Goal: Task Accomplishment & Management: Use online tool/utility

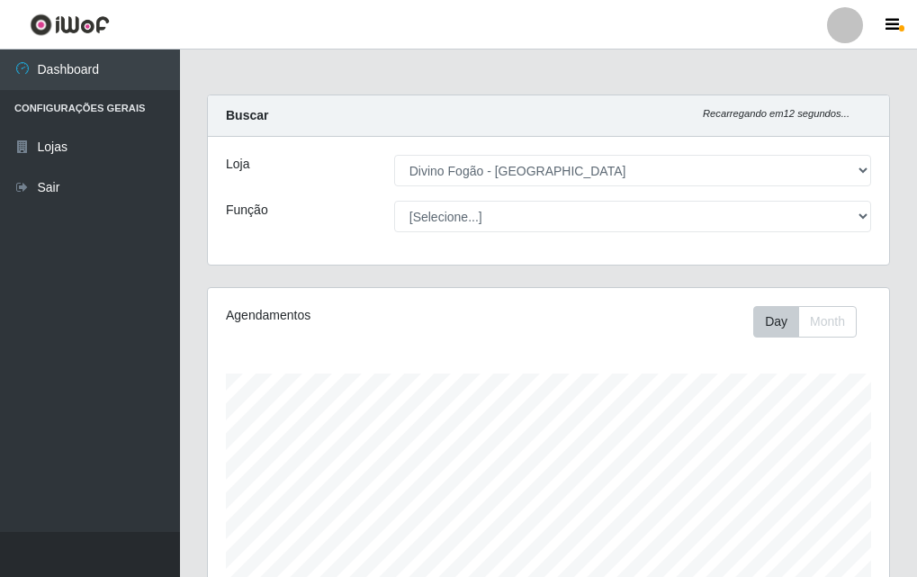
select select "499"
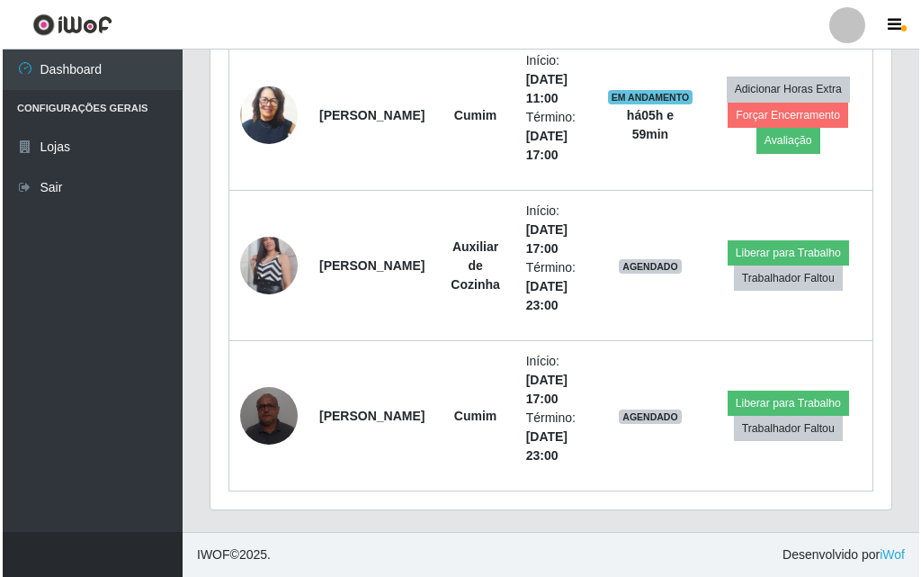
scroll to position [373, 681]
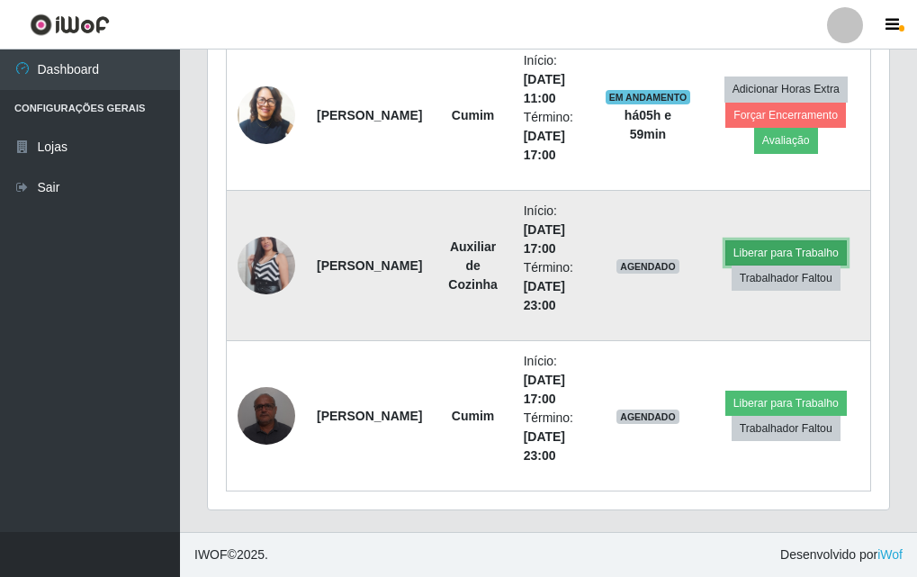
click at [745, 254] on button "Liberar para Trabalho" at bounding box center [785, 252] width 121 height 25
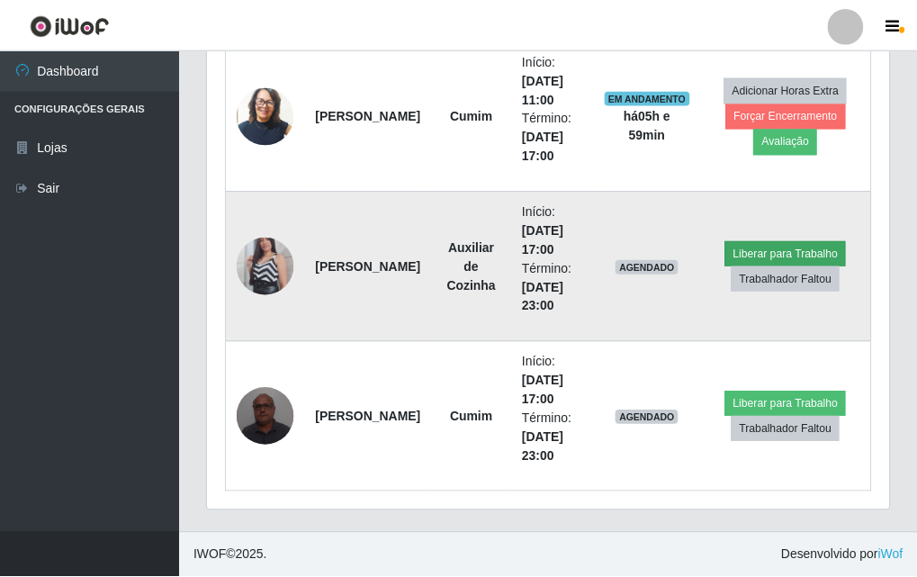
scroll to position [373, 672]
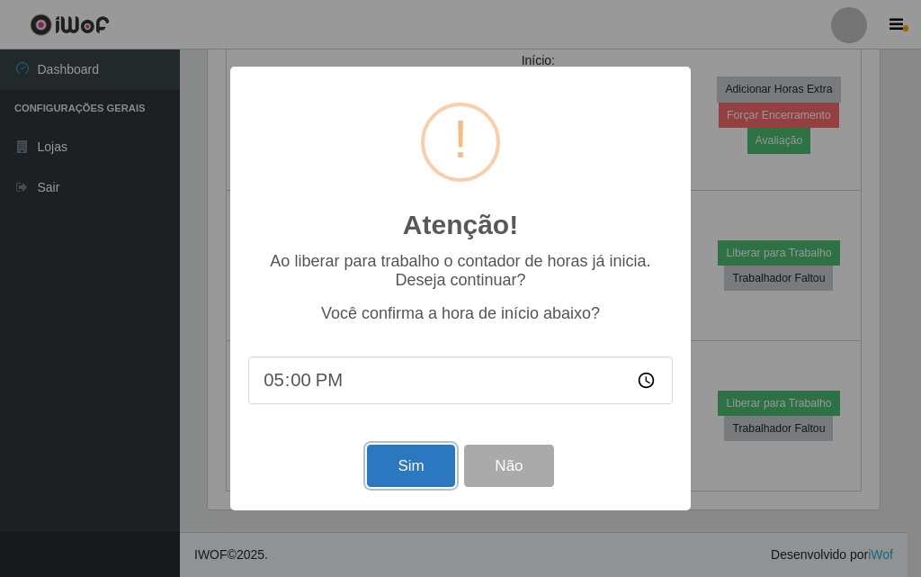
click at [419, 473] on button "Sim" at bounding box center [410, 466] width 87 height 42
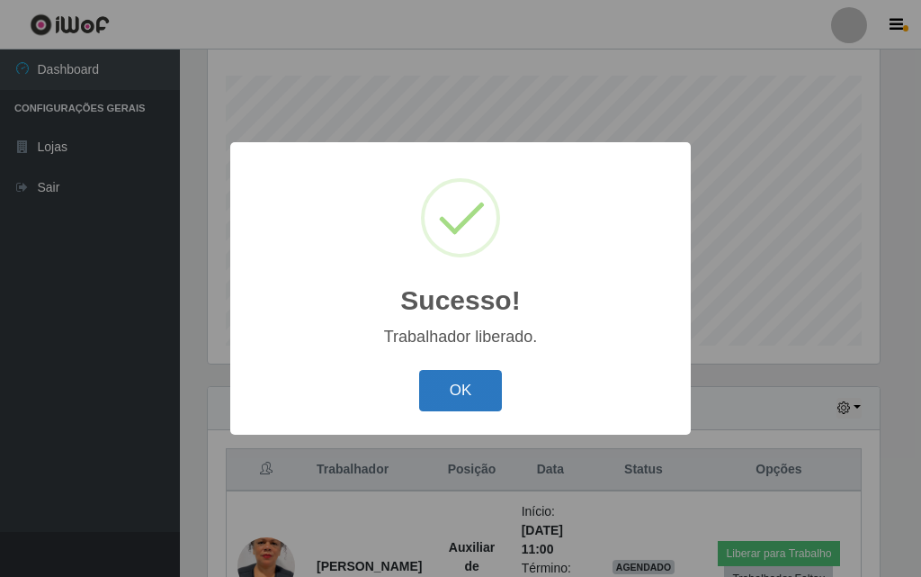
click at [454, 386] on button "OK" at bounding box center [461, 391] width 84 height 42
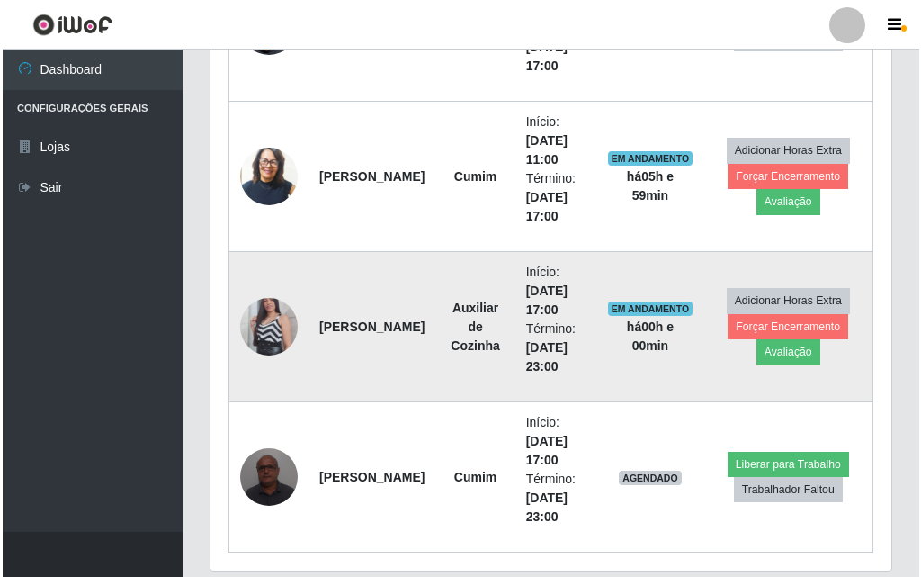
scroll to position [899, 0]
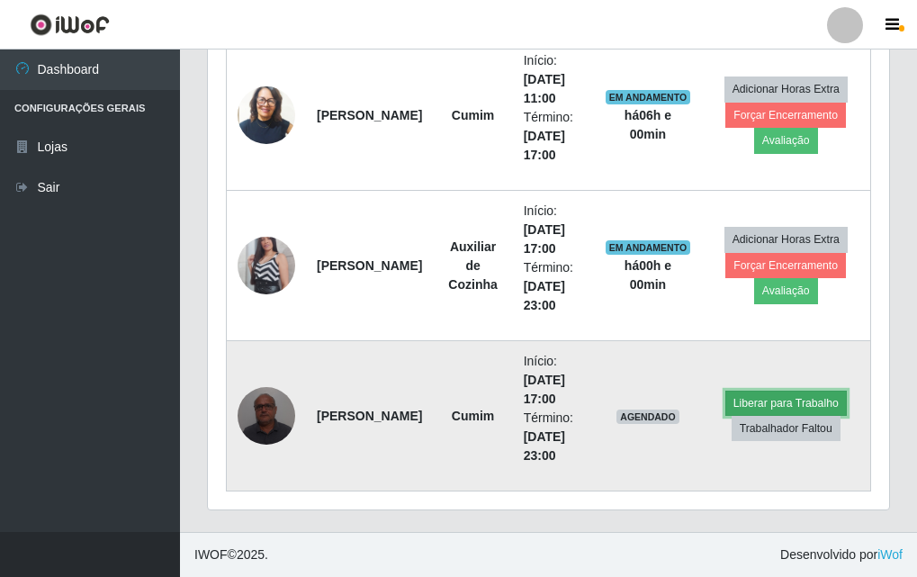
click at [761, 400] on button "Liberar para Trabalho" at bounding box center [785, 403] width 121 height 25
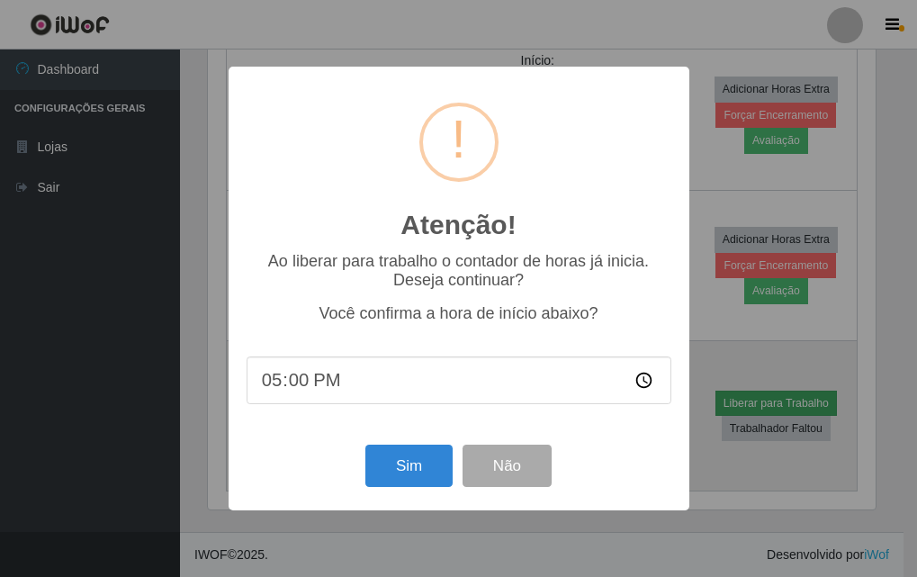
scroll to position [373, 672]
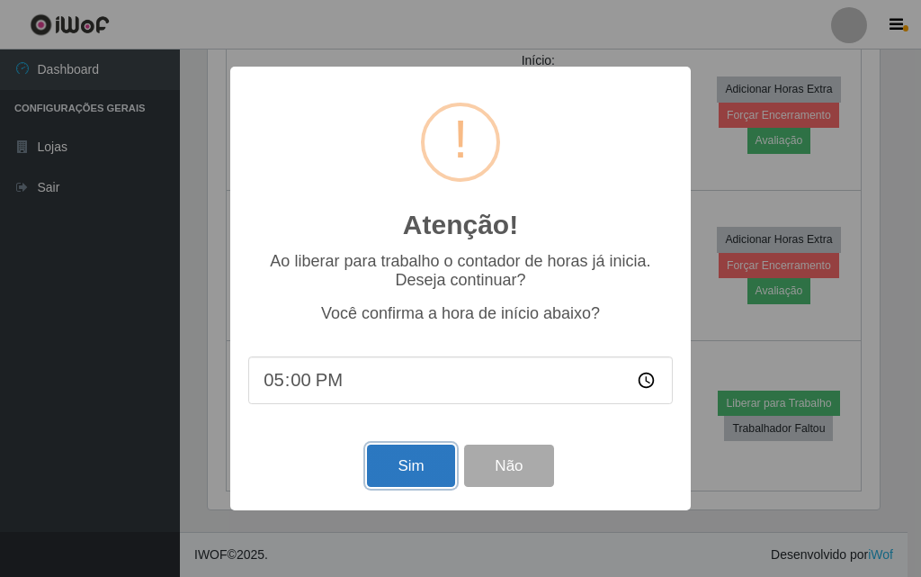
click at [415, 463] on button "Sim" at bounding box center [410, 466] width 87 height 42
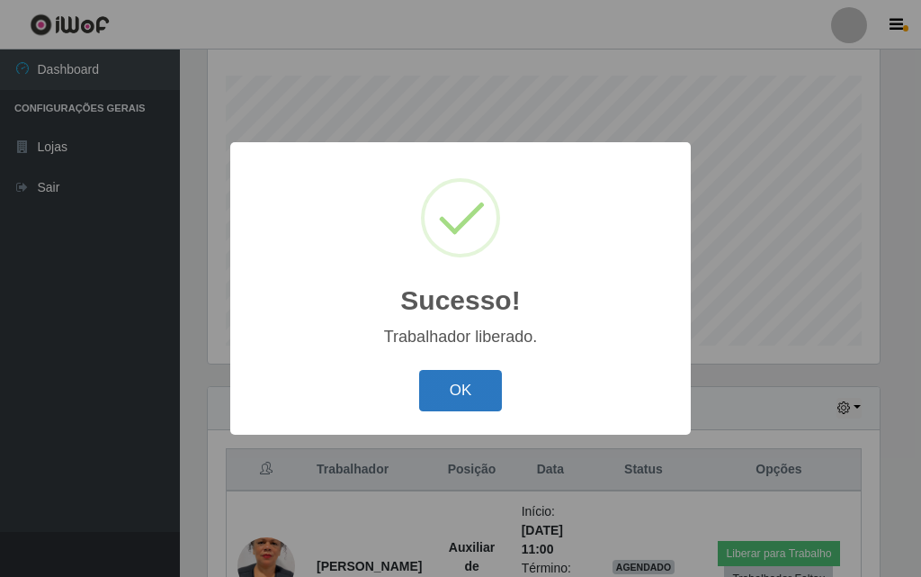
click at [463, 389] on button "OK" at bounding box center [461, 391] width 84 height 42
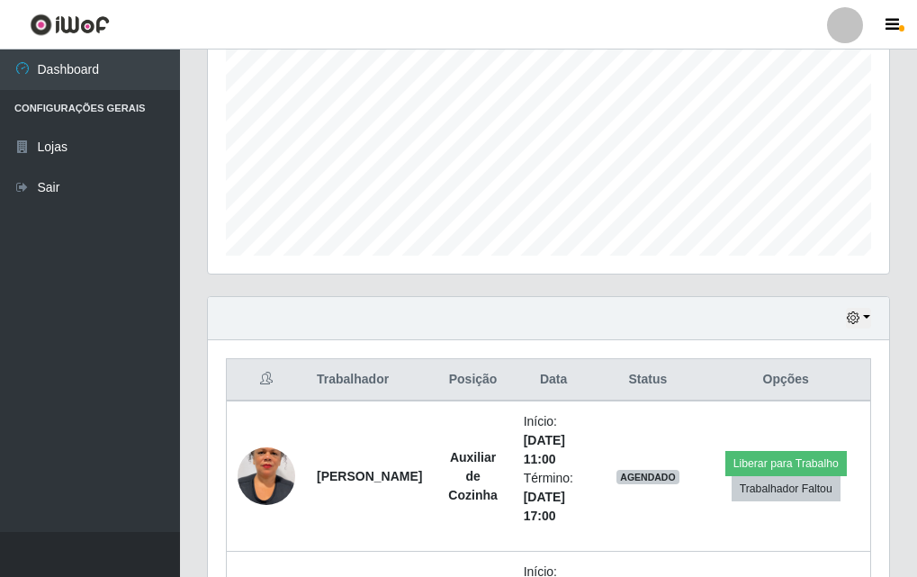
scroll to position [478, 0]
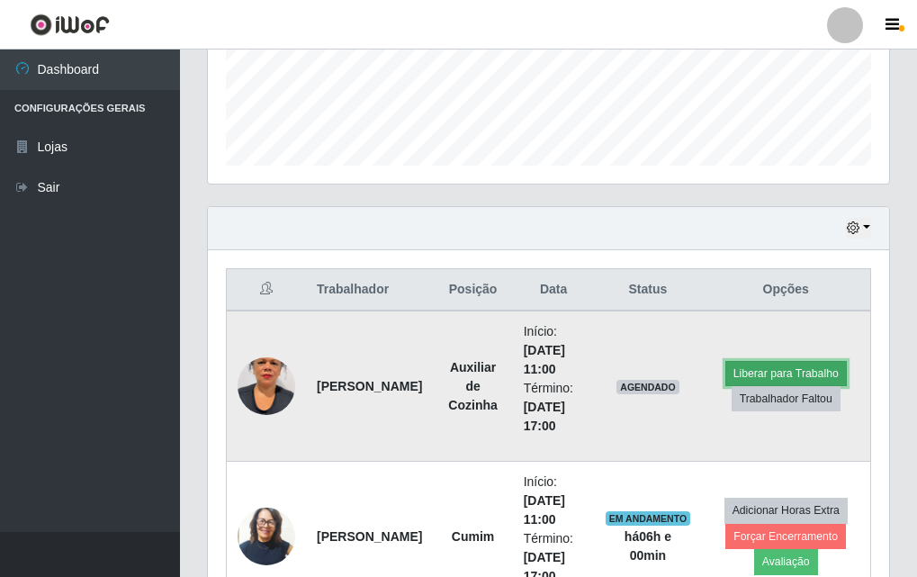
click at [792, 376] on button "Liberar para Trabalho" at bounding box center [785, 373] width 121 height 25
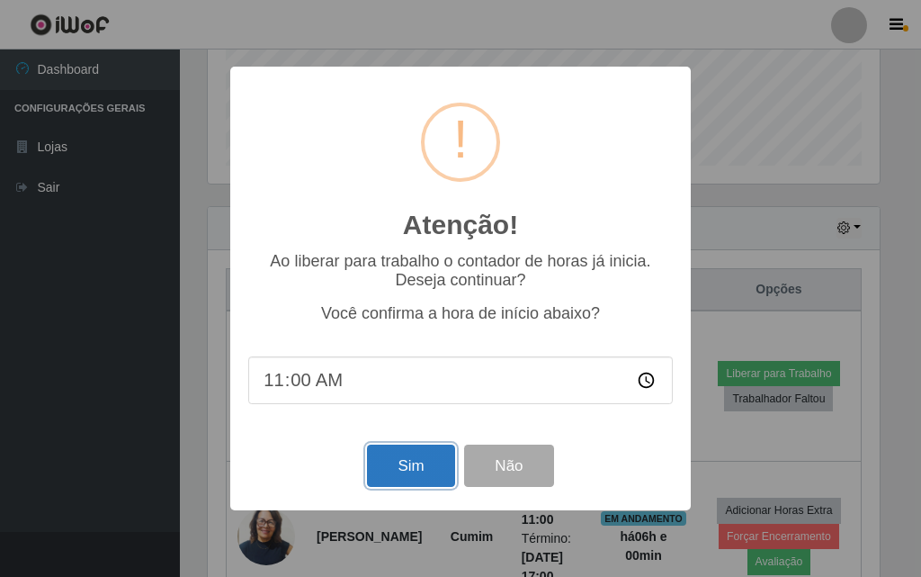
click at [440, 478] on button "Sim" at bounding box center [410, 466] width 87 height 42
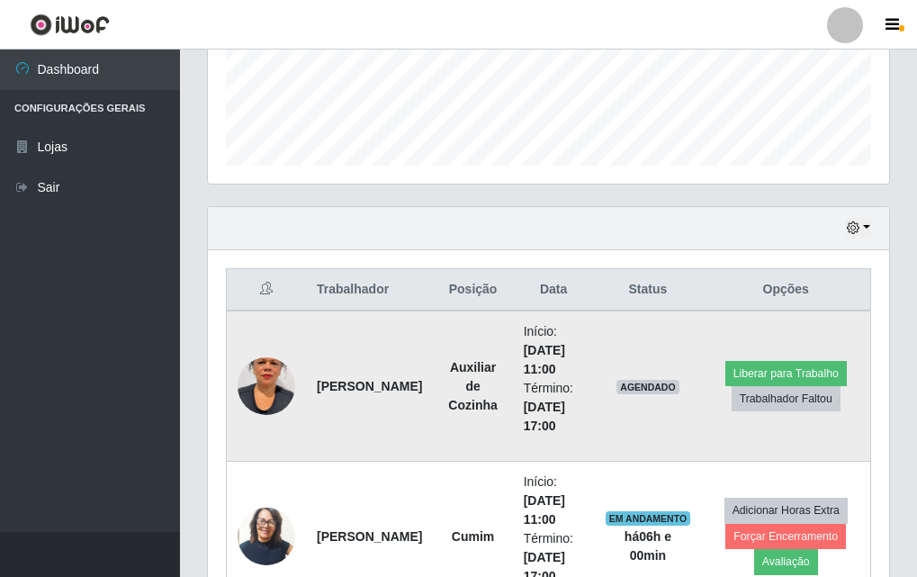
scroll to position [0, 0]
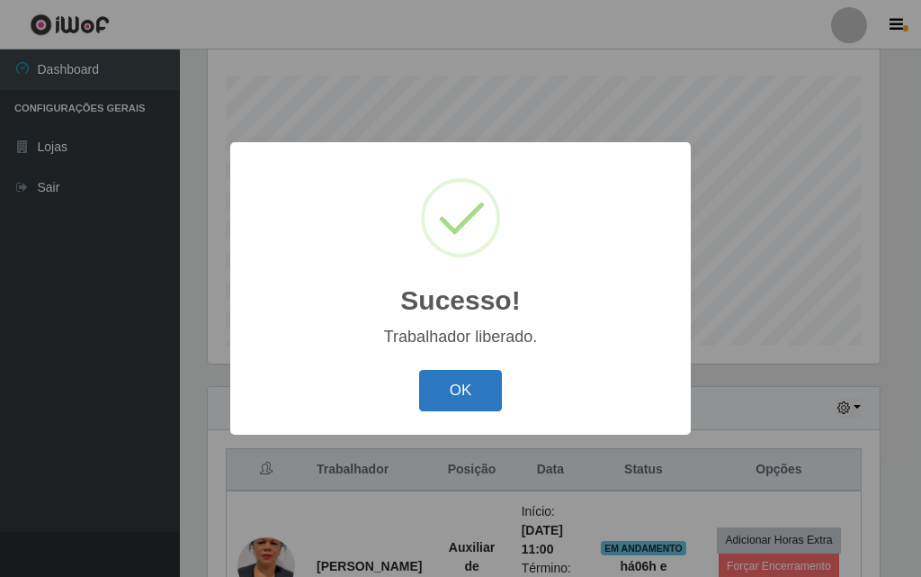
click at [451, 389] on button "OK" at bounding box center [461, 391] width 84 height 42
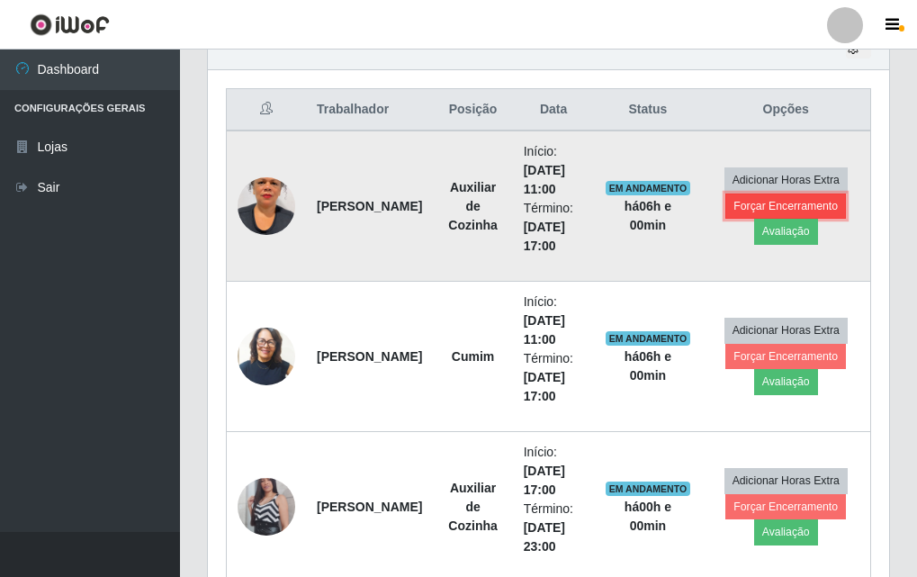
click at [775, 208] on button "Forçar Encerramento" at bounding box center [785, 205] width 121 height 25
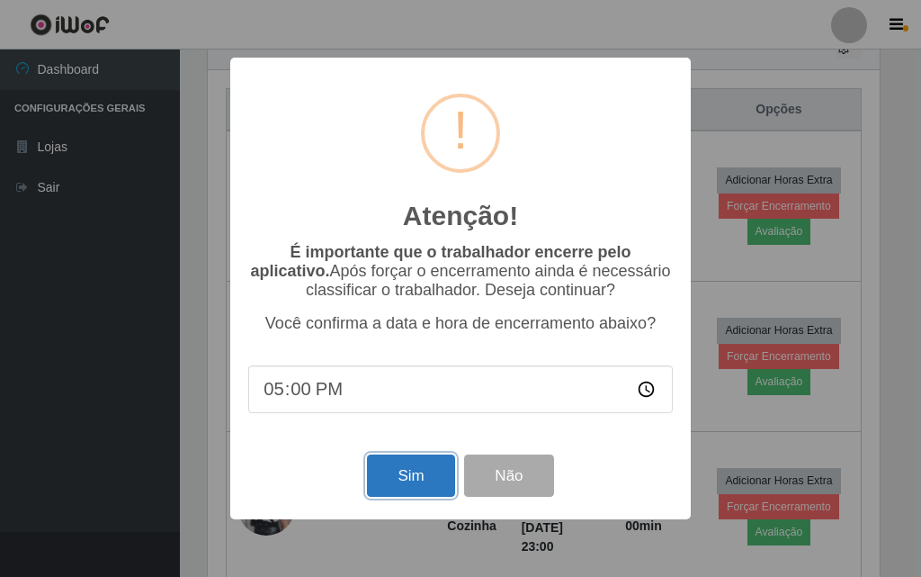
click at [383, 486] on button "Sim" at bounding box center [410, 475] width 87 height 42
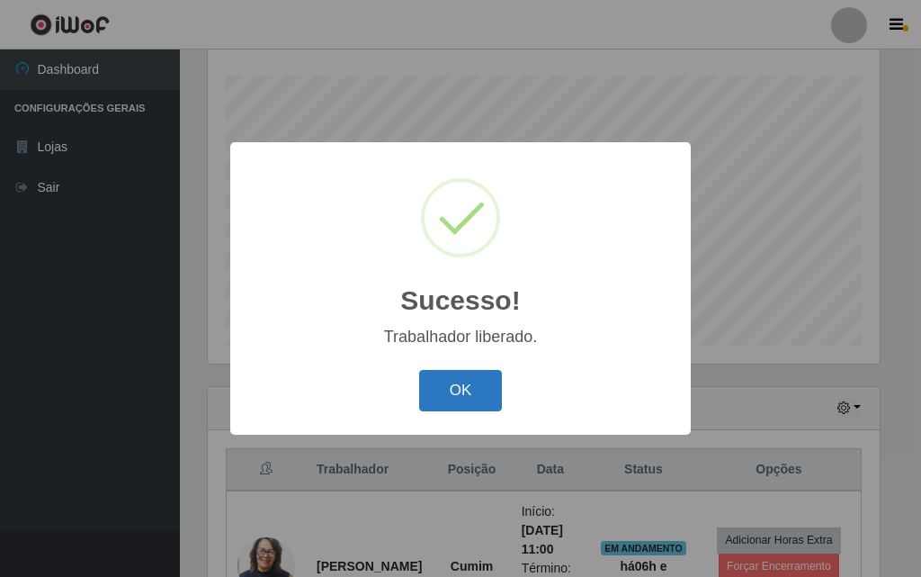
click at [497, 390] on button "OK" at bounding box center [461, 391] width 84 height 42
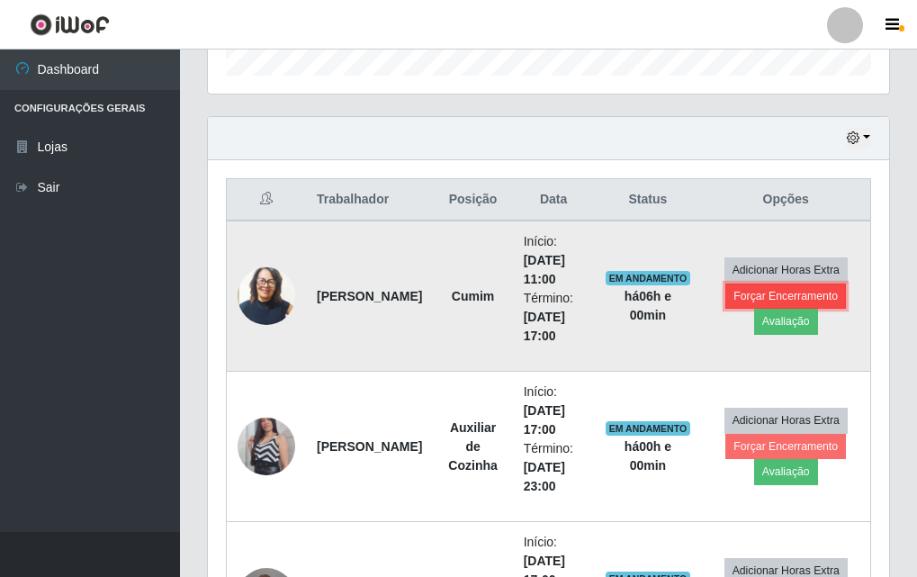
click at [801, 299] on button "Forçar Encerramento" at bounding box center [785, 295] width 121 height 25
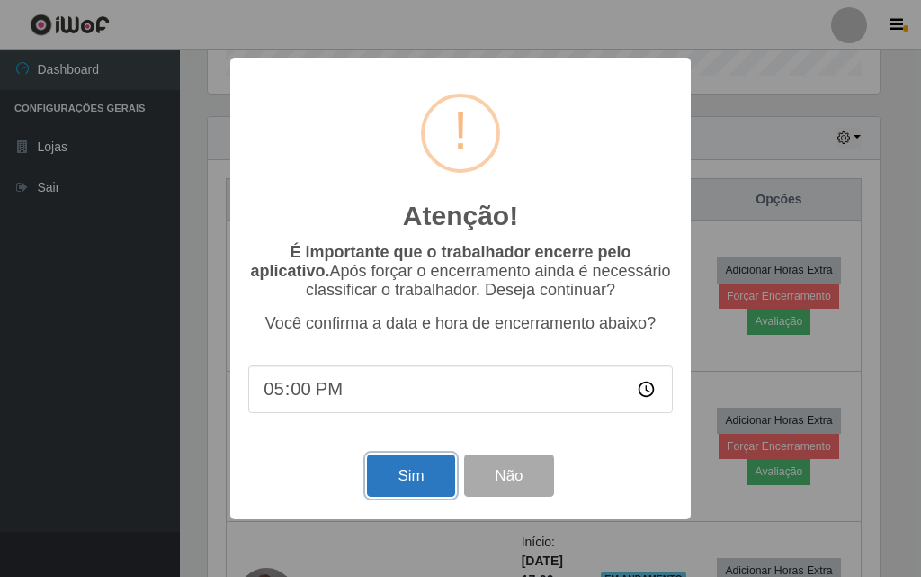
click at [375, 480] on button "Sim" at bounding box center [410, 475] width 87 height 42
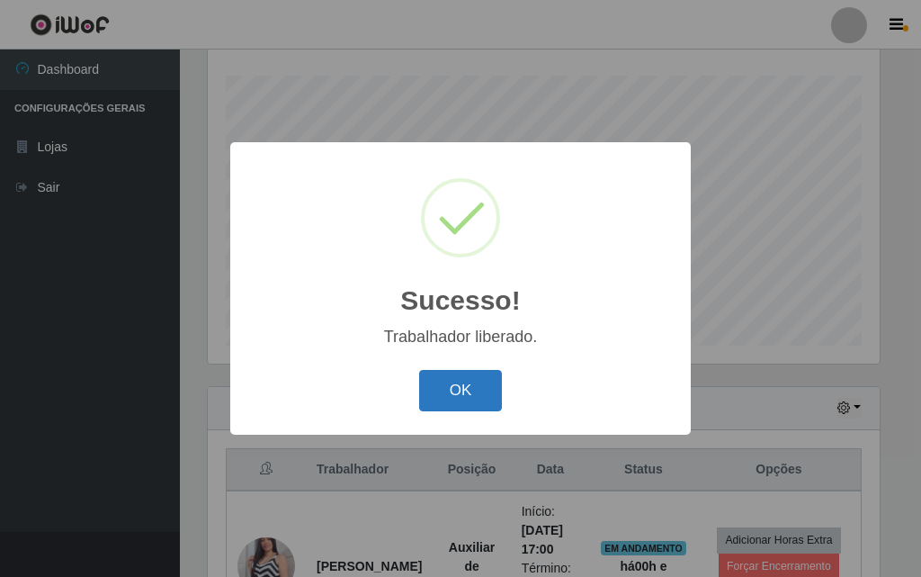
click at [432, 398] on button "OK" at bounding box center [461, 391] width 84 height 42
